Goal: Information Seeking & Learning: Learn about a topic

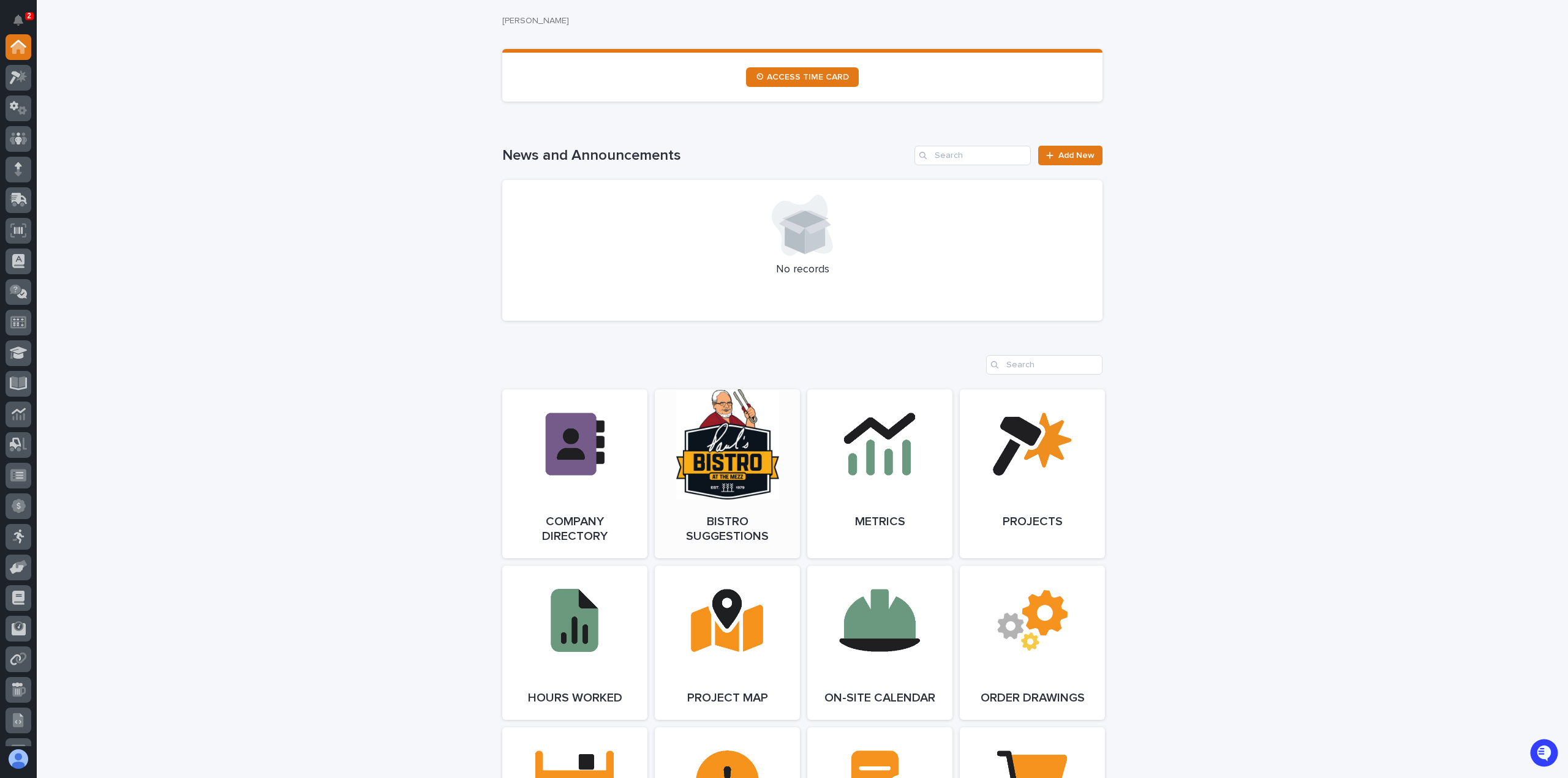
scroll to position [980, 0]
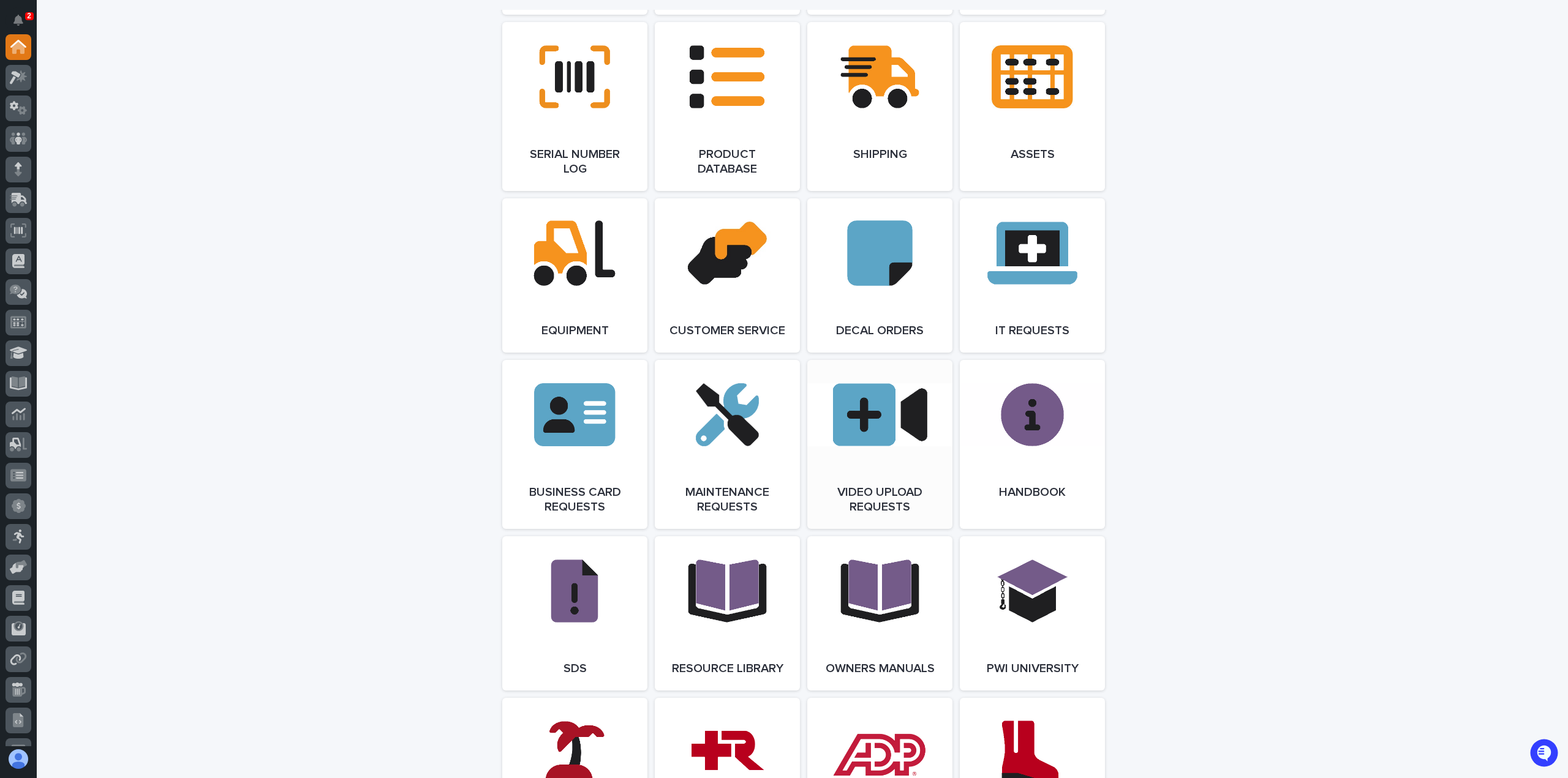
scroll to position [1743, 0]
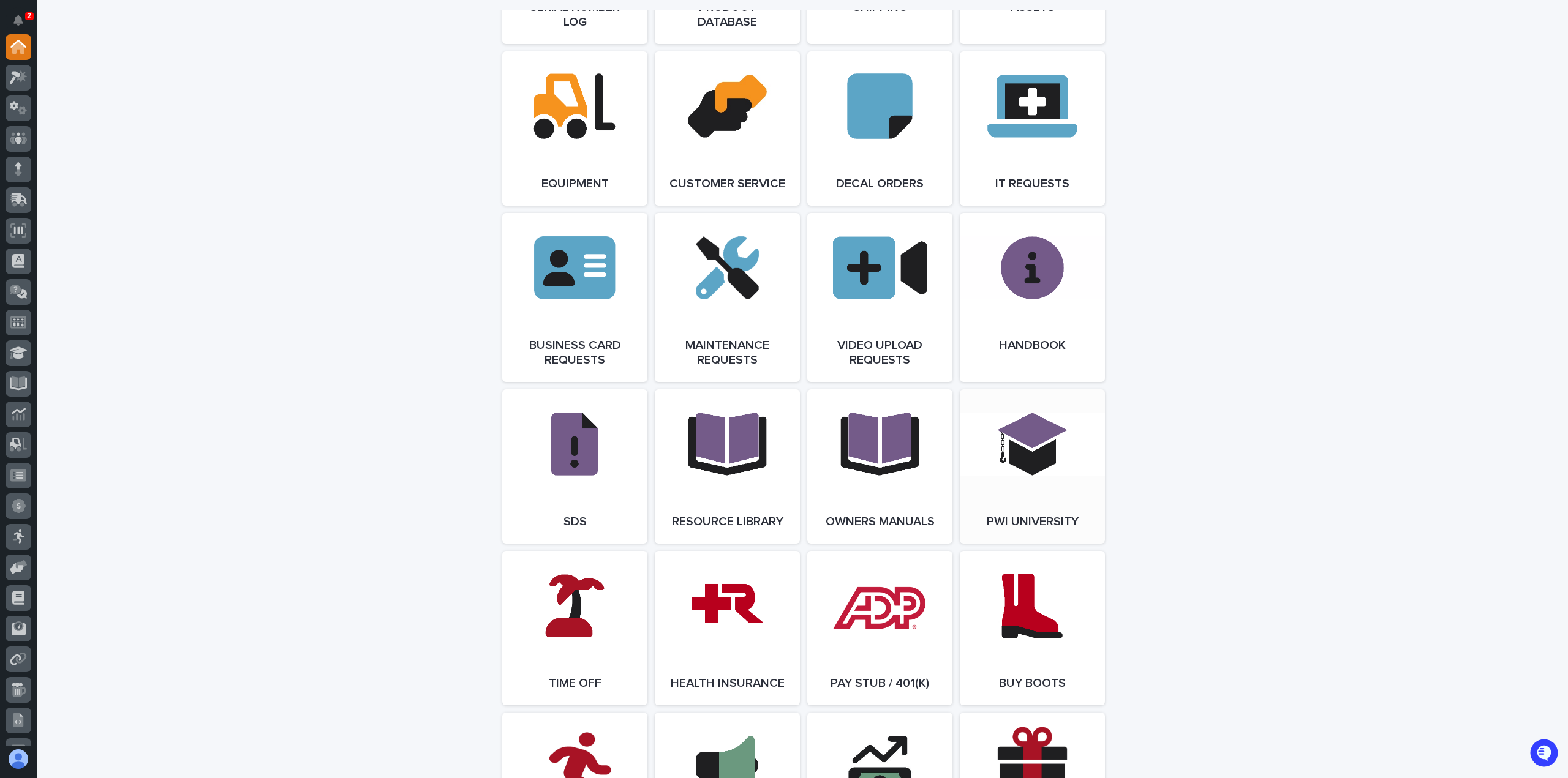
click at [1028, 471] on link "Open Link" at bounding box center [1032, 467] width 145 height 154
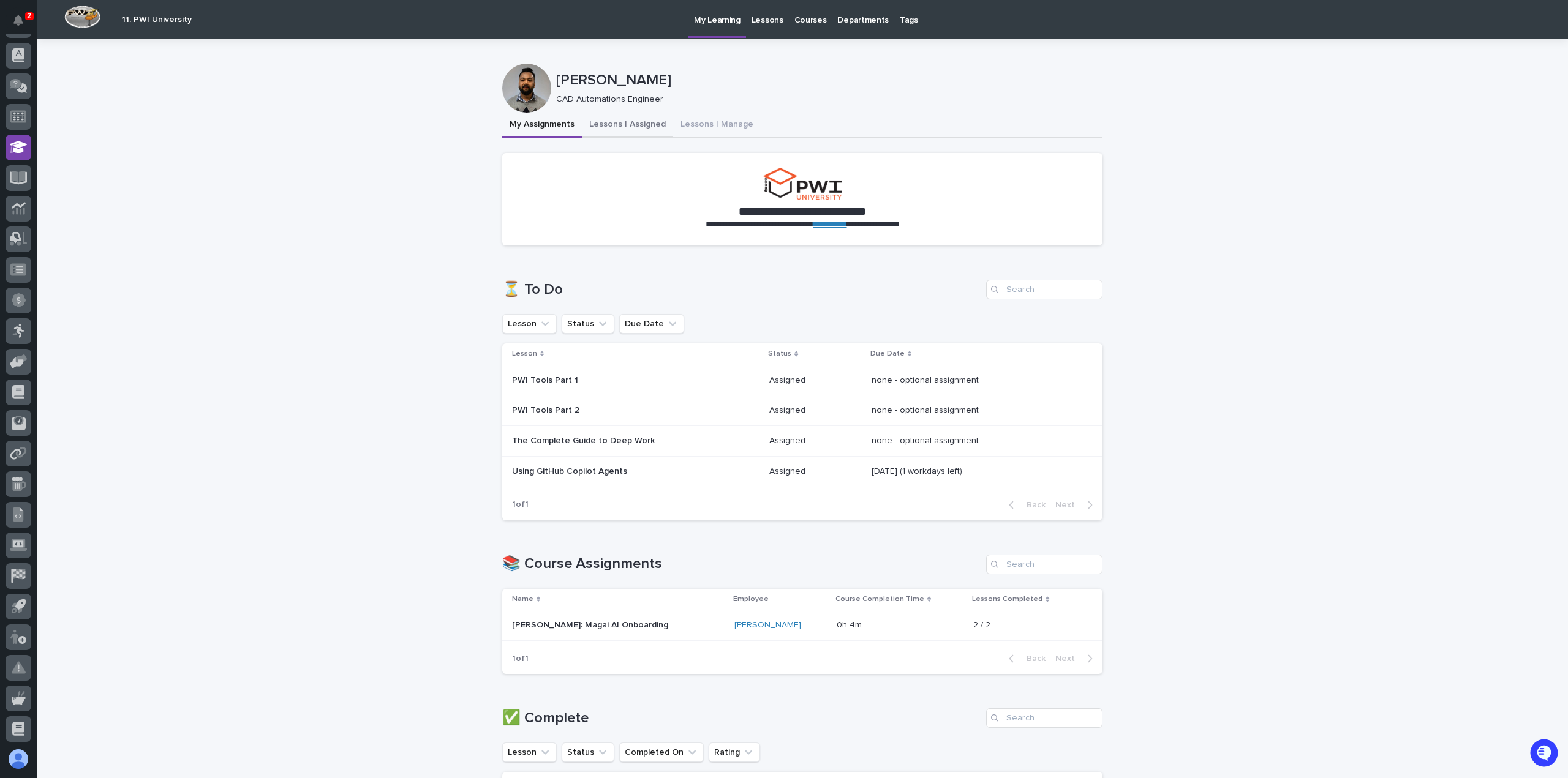
click at [614, 136] on button "Lessons I Assigned" at bounding box center [627, 125] width 91 height 26
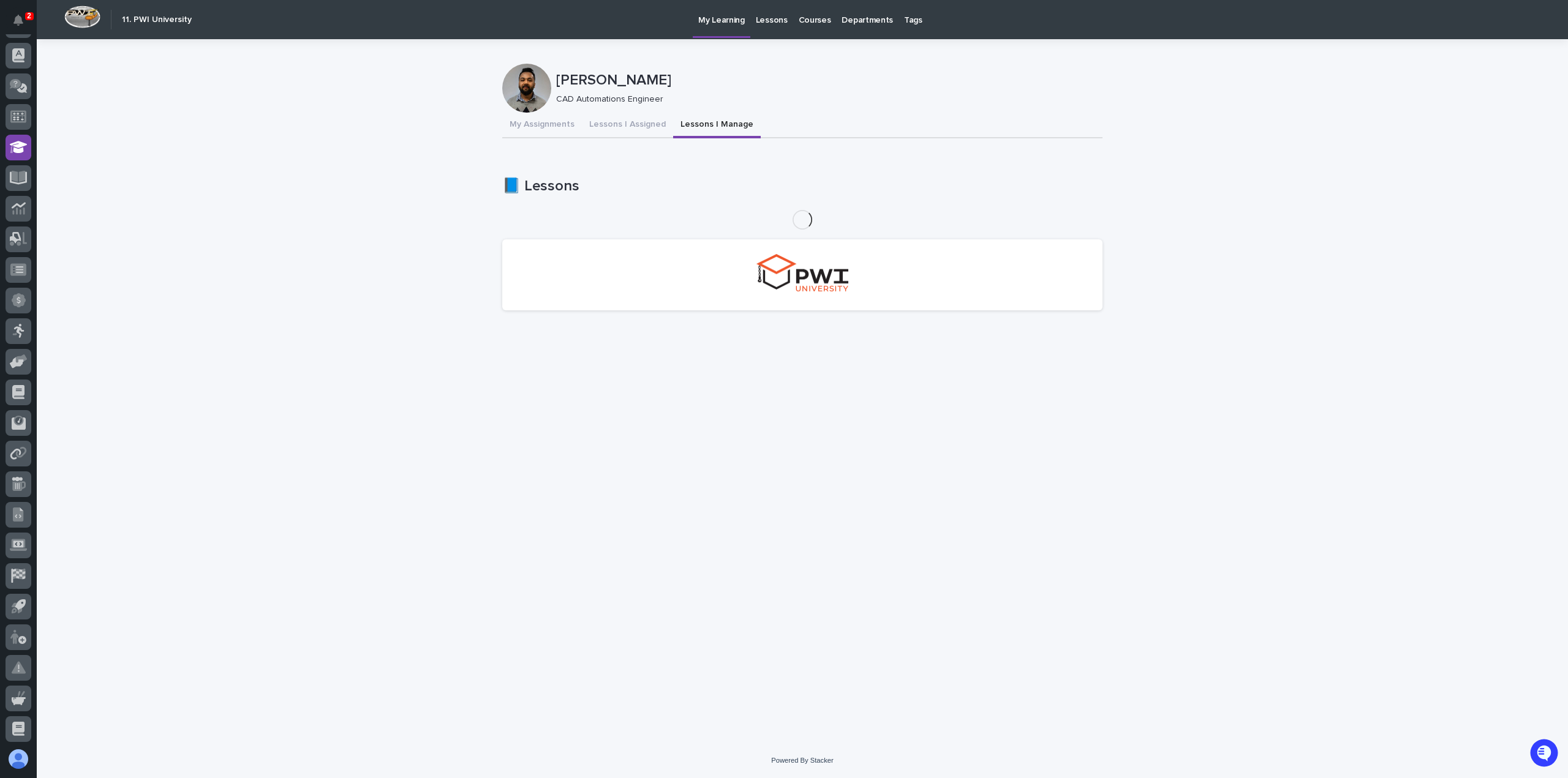
click at [700, 126] on button "Lessons I Manage" at bounding box center [716, 125] width 88 height 26
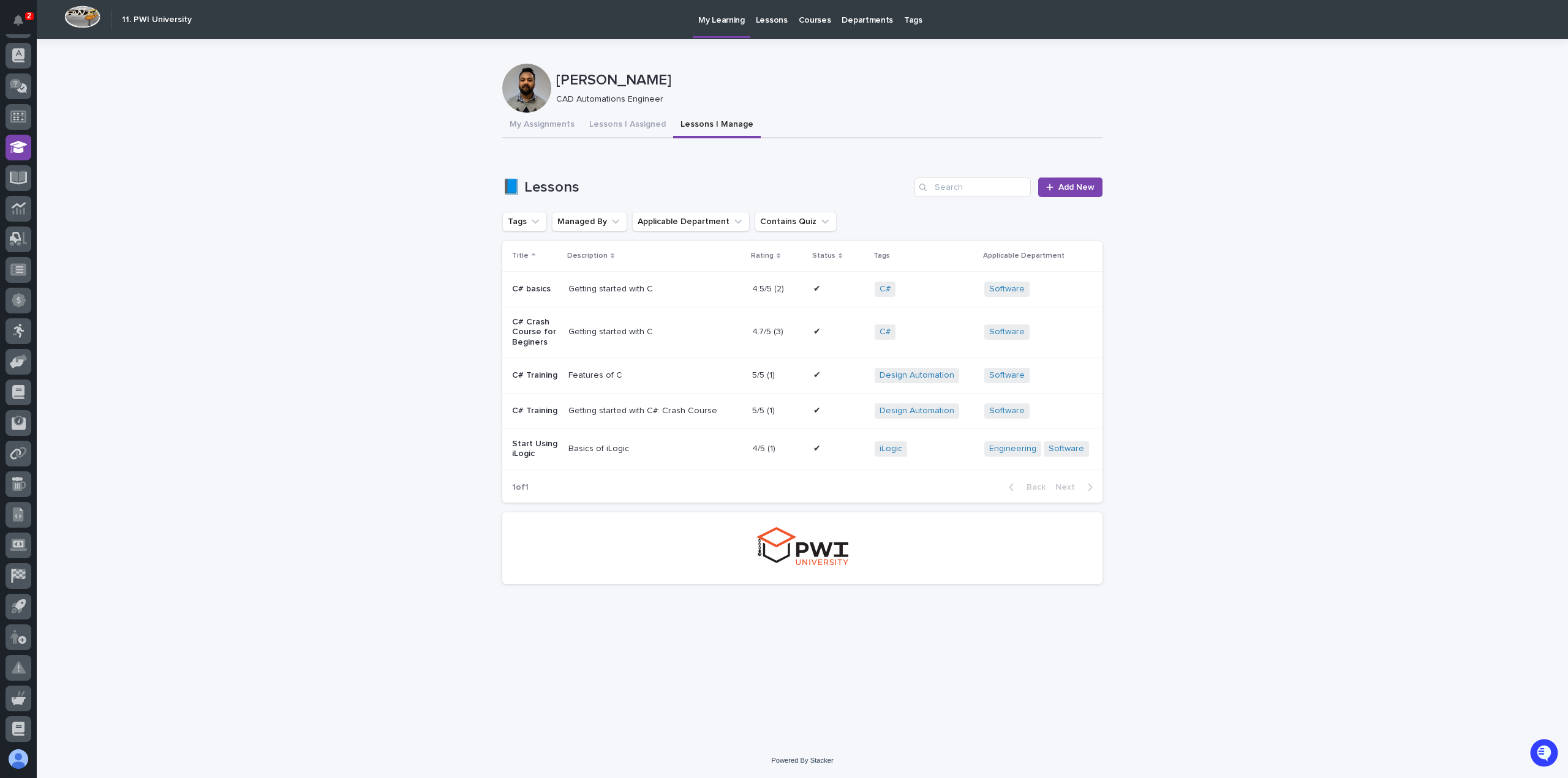
click at [768, 20] on p "Lessons" at bounding box center [771, 13] width 32 height 26
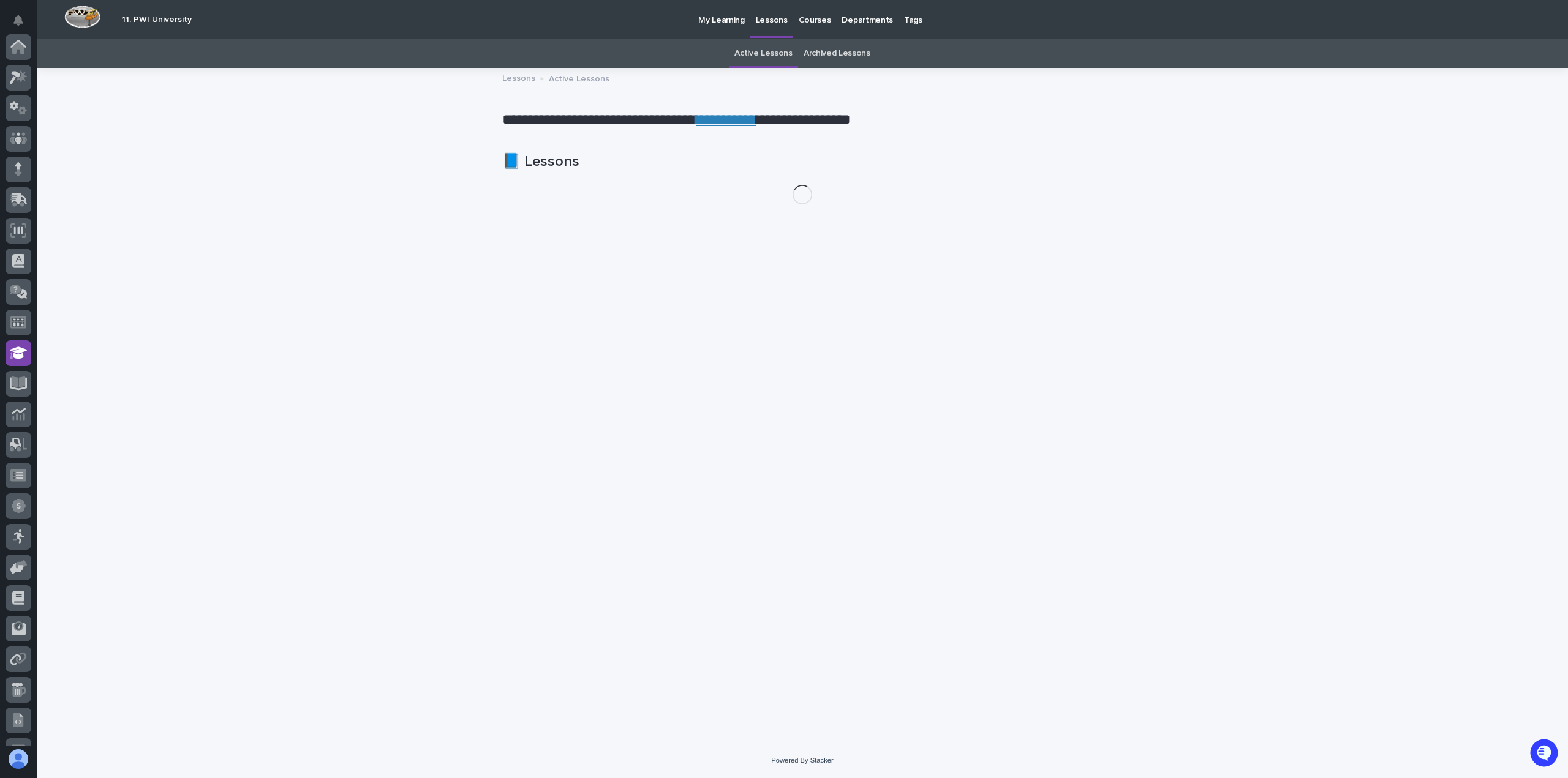
scroll to position [206, 0]
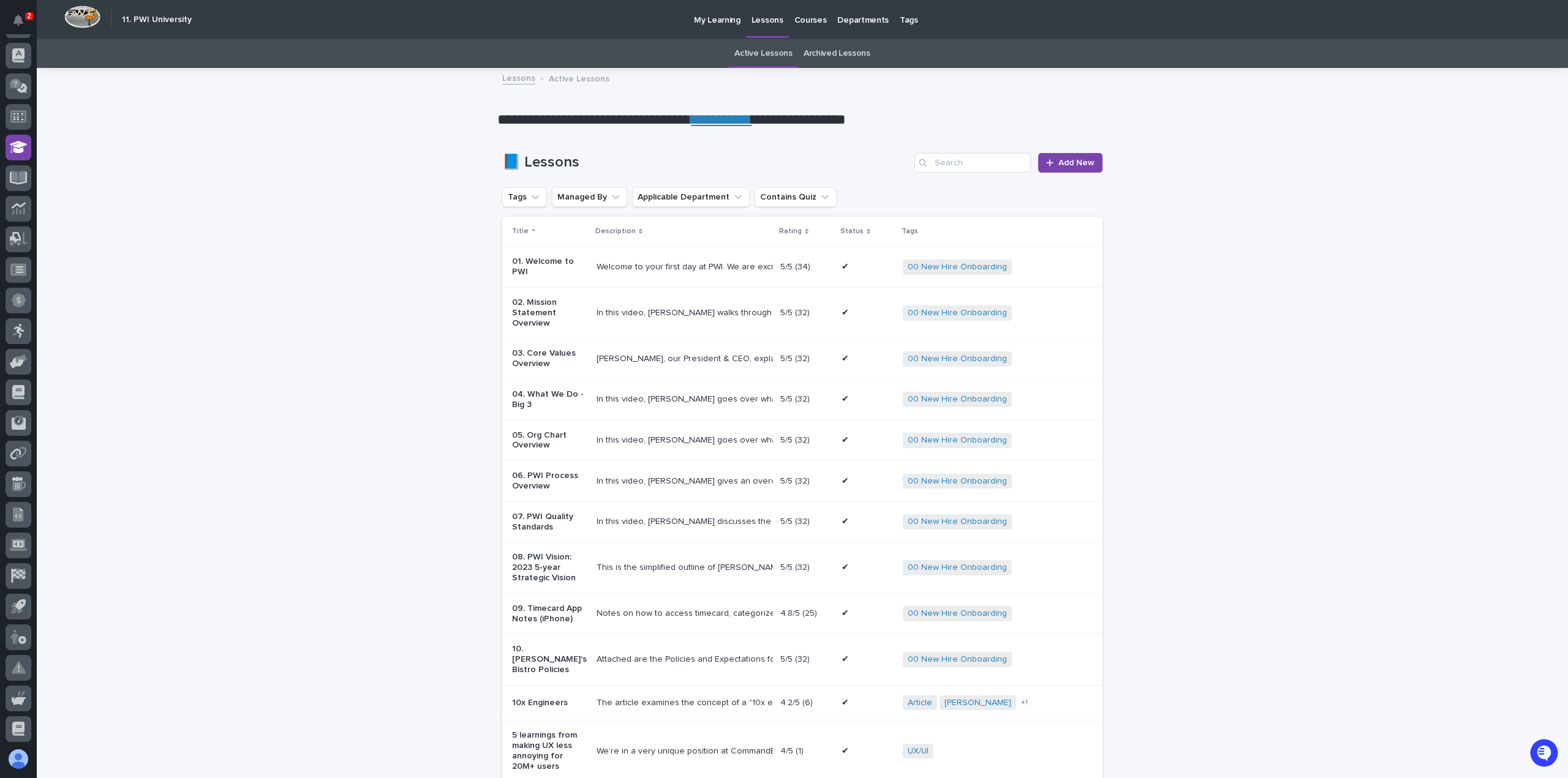
click at [714, 14] on p "My Learning" at bounding box center [717, 13] width 47 height 26
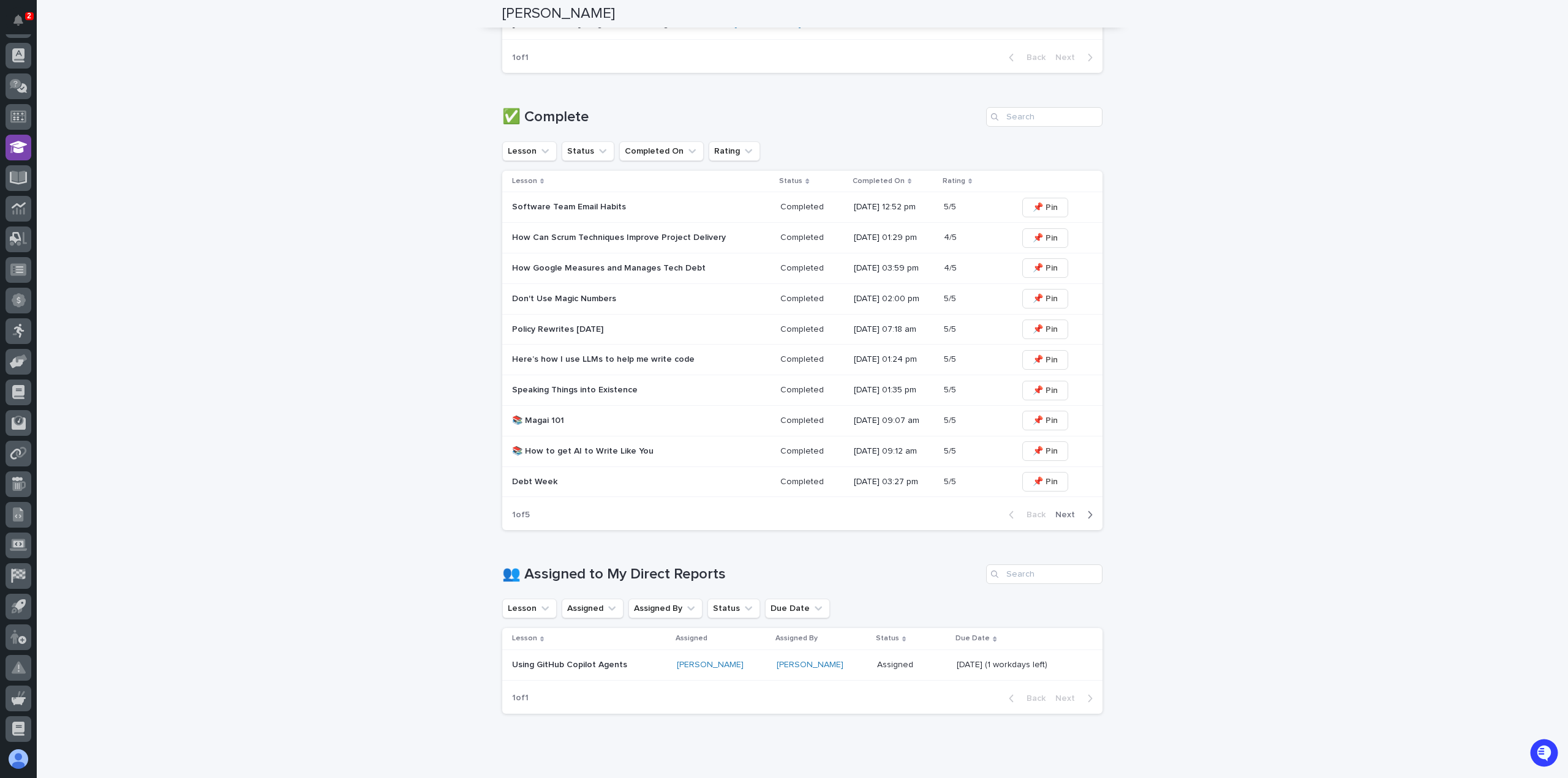
scroll to position [638, 0]
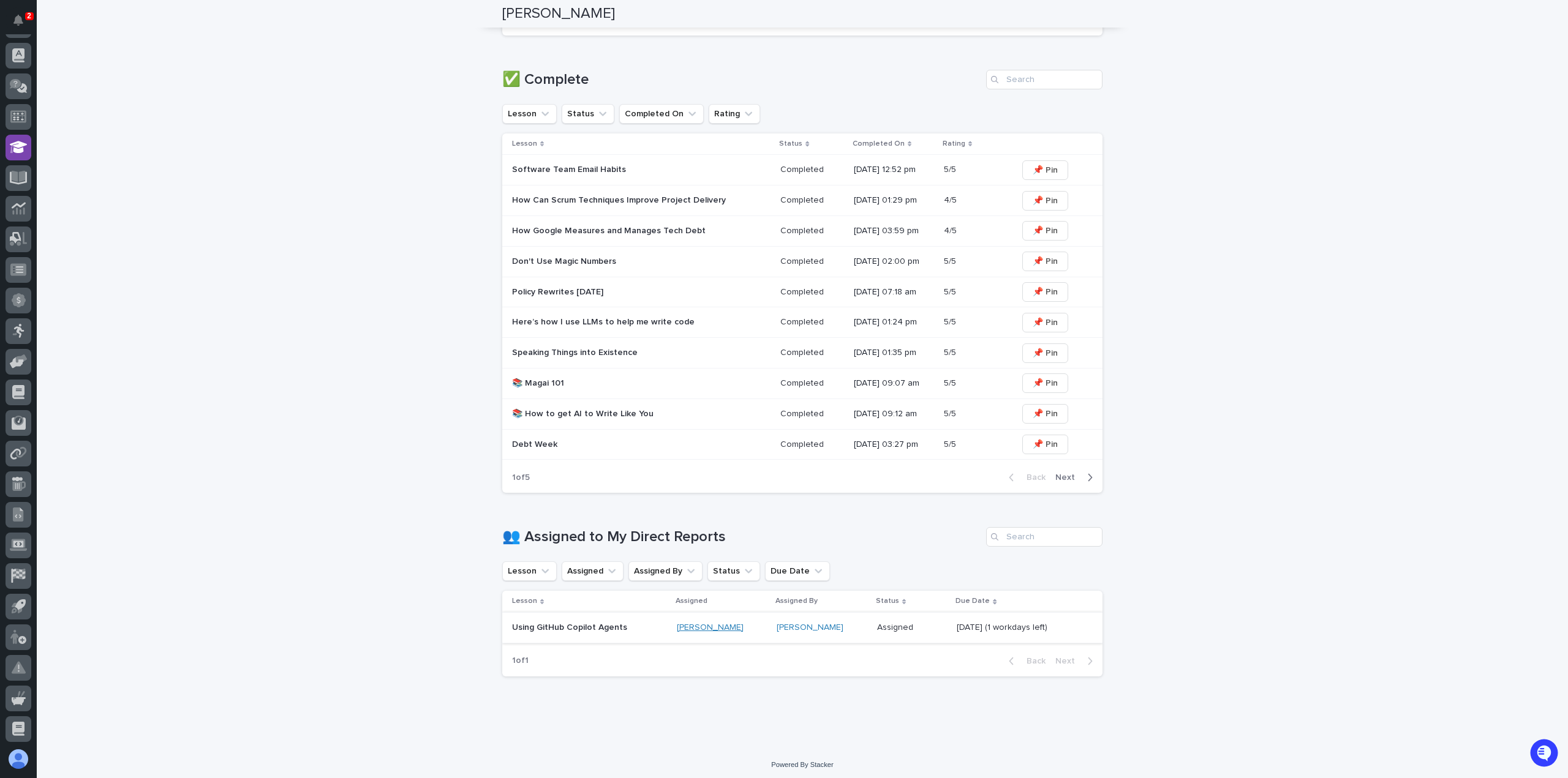
click at [698, 624] on link "Thaneshwor Pandey" at bounding box center [710, 628] width 66 height 11
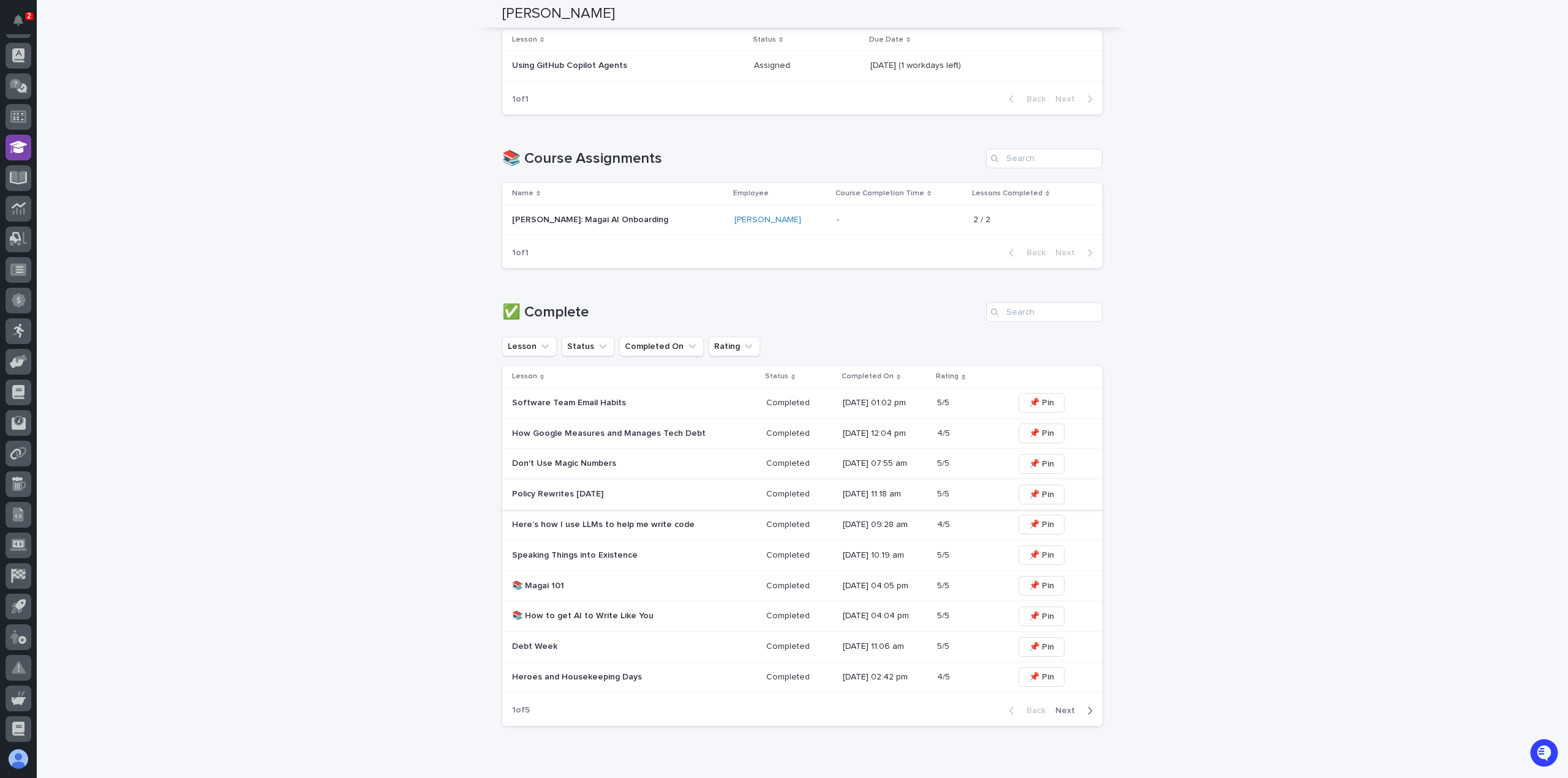
scroll to position [340, 0]
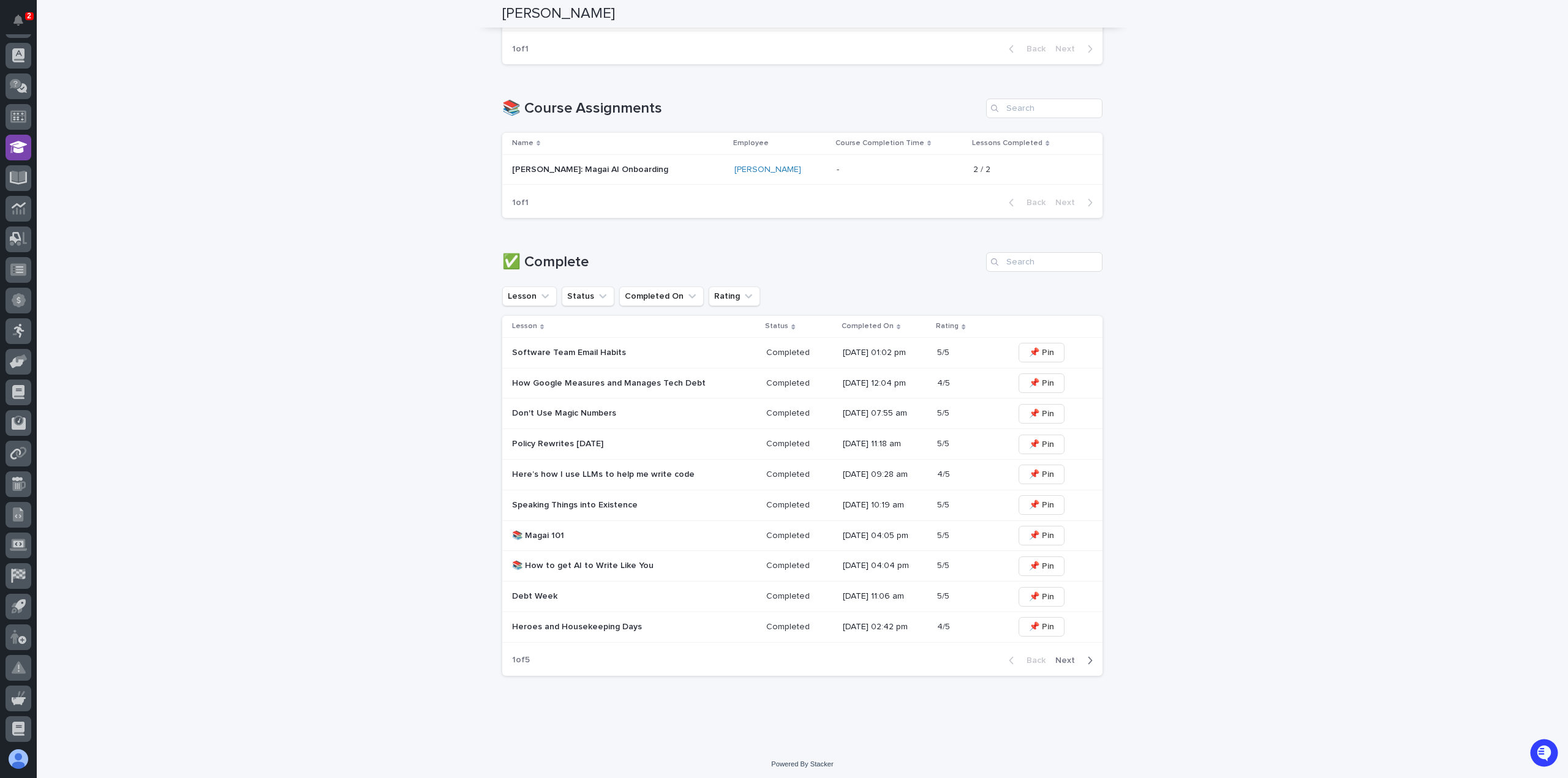
click at [850, 346] on div "08/19/2025 01:02 pm" at bounding box center [885, 352] width 84 height 13
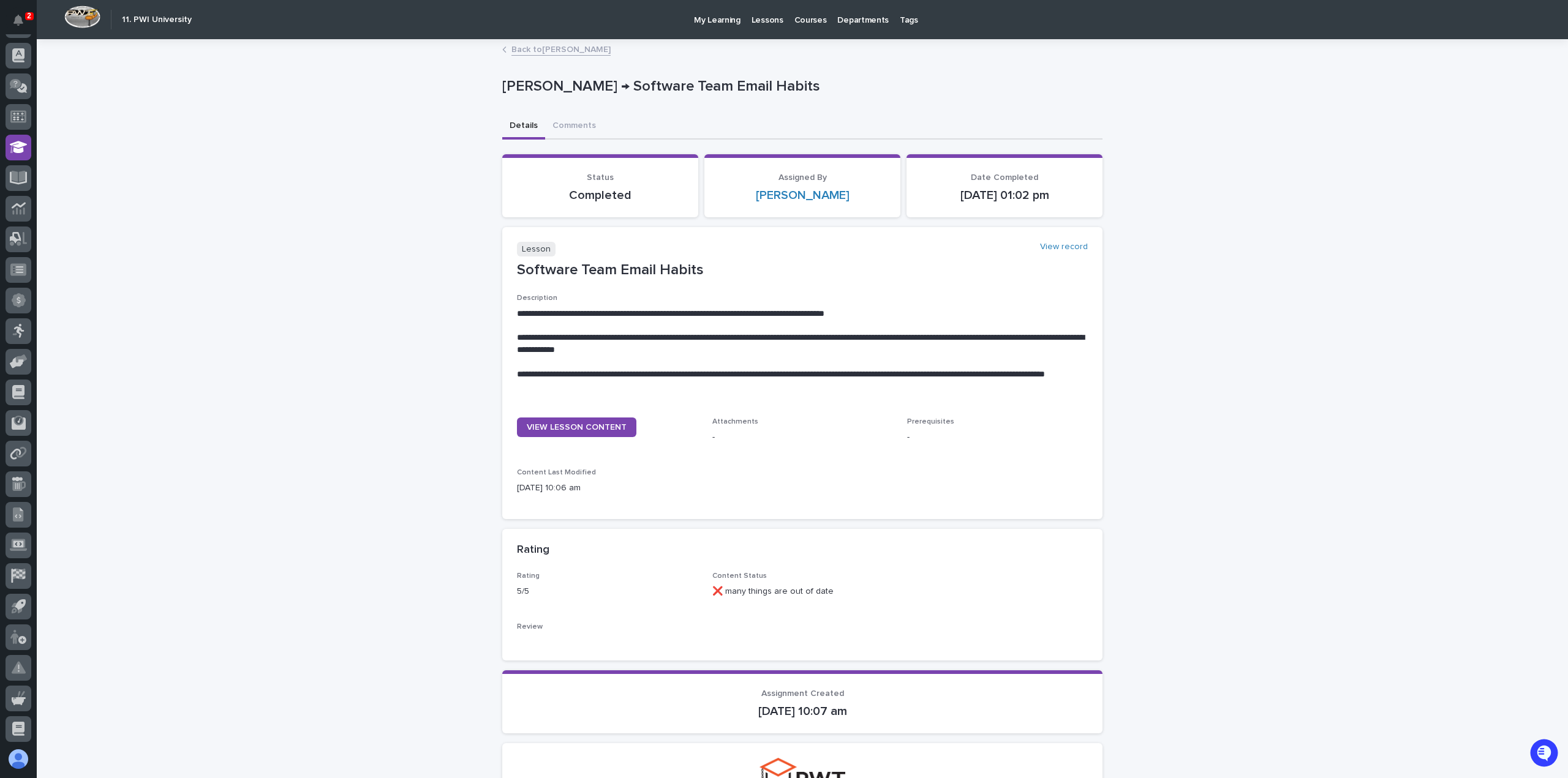
click at [534, 49] on link "Back to Thaneshwor Pandey" at bounding box center [561, 48] width 99 height 14
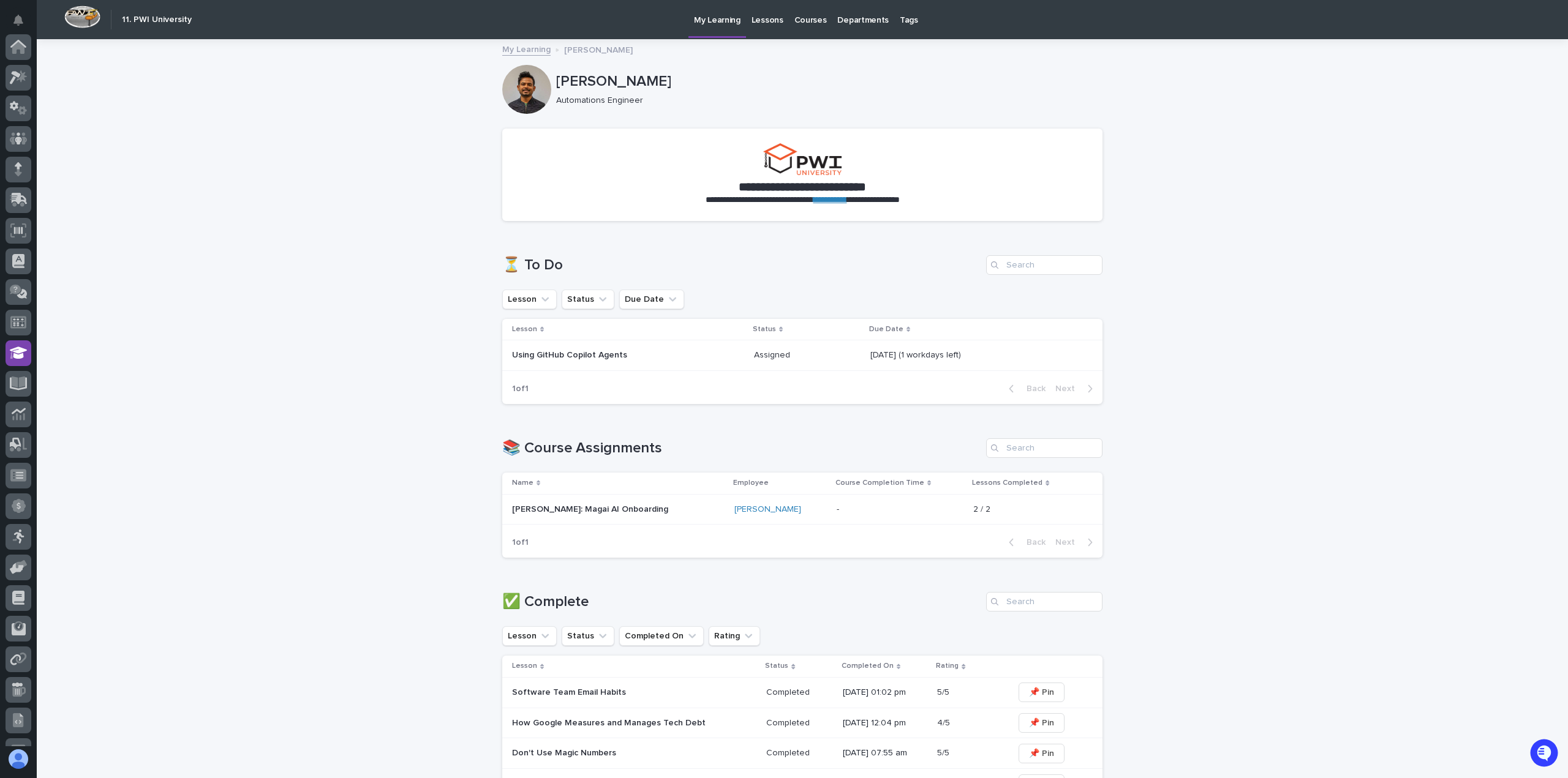
scroll to position [206, 0]
